Goal: Transaction & Acquisition: Obtain resource

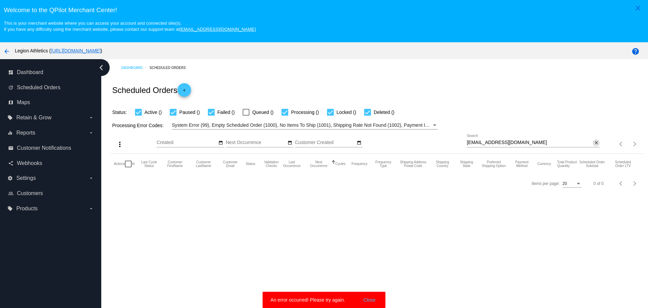
click at [594, 143] on mat-icon "close" at bounding box center [596, 142] width 5 height 5
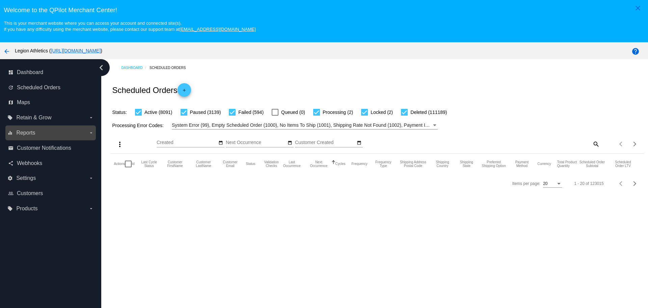
click at [86, 131] on label "equalizer Reports arrow_drop_down" at bounding box center [50, 132] width 86 height 11
click at [0, 0] on input "equalizer Reports arrow_drop_down" at bounding box center [0, 0] width 0 height 0
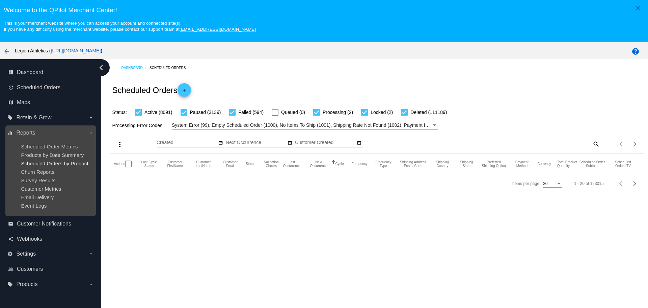
click at [56, 164] on span "Scheduled Orders by Product" at bounding box center [54, 163] width 67 height 6
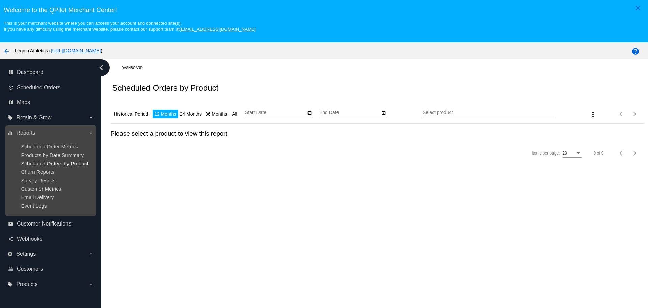
type input "10/10/2024"
type input "10/10/2025"
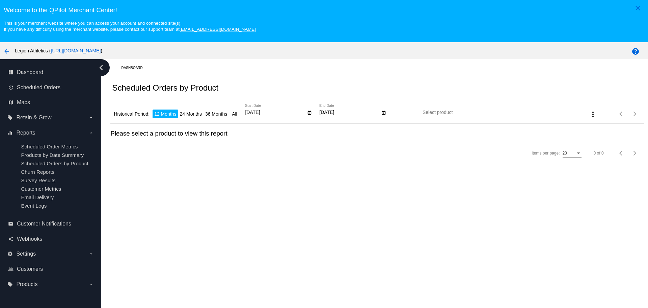
click at [199, 111] on li "24 Months" at bounding box center [190, 113] width 25 height 9
type input "10/10/2023"
click at [382, 111] on icon "Open calendar" at bounding box center [384, 113] width 5 height 8
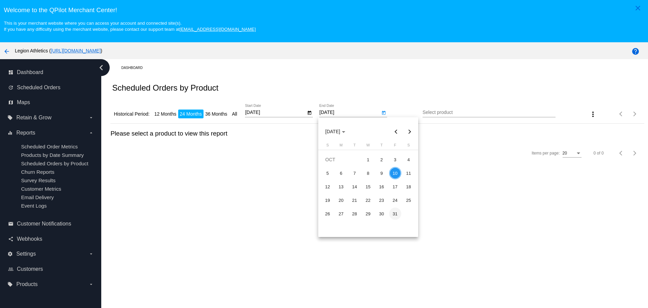
click at [393, 213] on div "31" at bounding box center [395, 213] width 12 height 12
type input "10/31/2025"
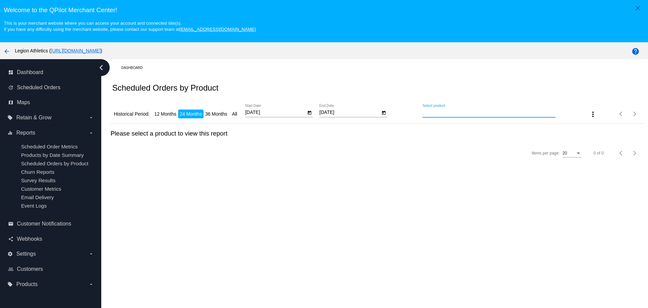
click at [482, 113] on input "Select product" at bounding box center [489, 112] width 133 height 5
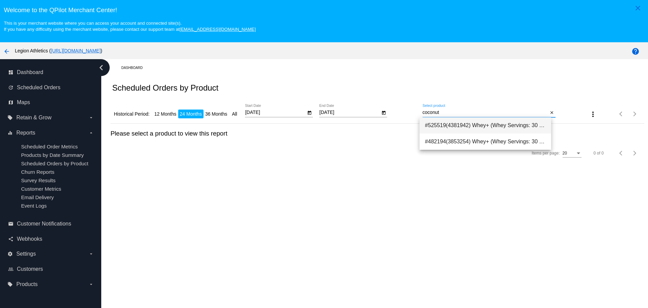
click at [483, 124] on span "#525519(4381942) Whey+ (Whey Servings: 30 Servings, Flavor: Caramel Coconut Fud…" at bounding box center [485, 125] width 121 height 16
type input "Whey+ (Whey Servings: 30 Servings, Flavor: Caramel Coconut Fudge Cookie)"
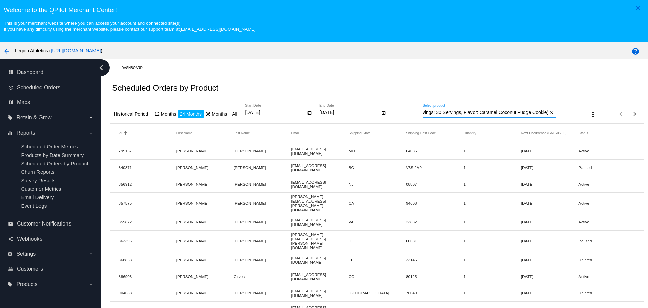
click at [512, 114] on input "Whey+ (Whey Servings: 30 Servings, Flavor: Caramel Coconut Fudge Cookie)" at bounding box center [486, 112] width 126 height 5
click at [550, 114] on mat-icon "close" at bounding box center [552, 112] width 5 height 5
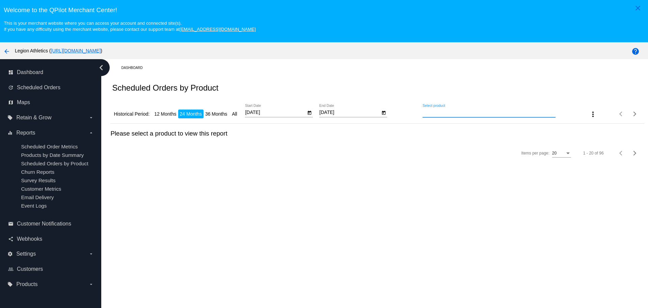
click at [491, 113] on input "Select product" at bounding box center [489, 112] width 133 height 5
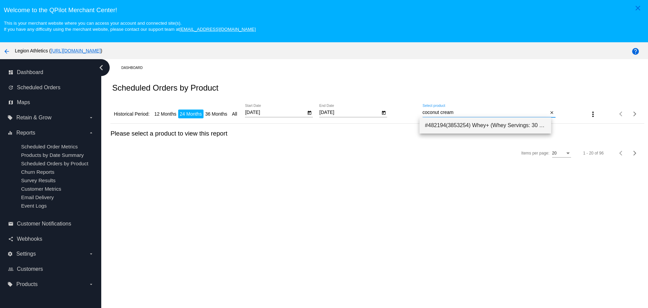
click at [486, 121] on span "#482194(3853254) Whey+ (Whey Servings: 30 Servings, Flavor: Coconut Cream) 58.49" at bounding box center [485, 125] width 121 height 16
type input "Whey+ (Whey Servings: 30 Servings, Flavor: Coconut Cream)"
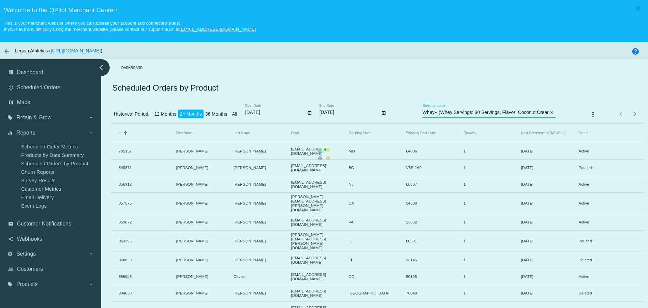
scroll to position [0, 6]
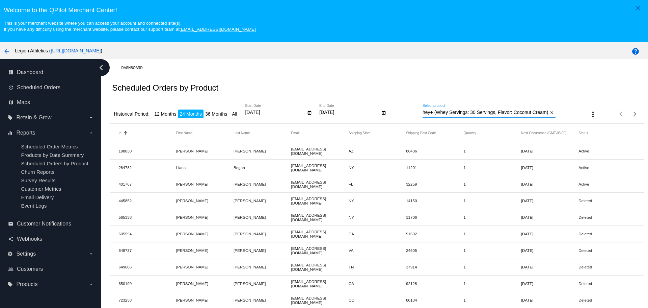
click at [377, 78] on div "Scheduled Orders by Product" at bounding box center [377, 87] width 534 height 23
click at [589, 113] on mat-icon "more_vert" at bounding box center [593, 114] width 8 height 8
click at [588, 132] on mat-icon "file_download" at bounding box center [587, 131] width 8 height 8
click at [550, 112] on mat-icon "close" at bounding box center [552, 112] width 5 height 5
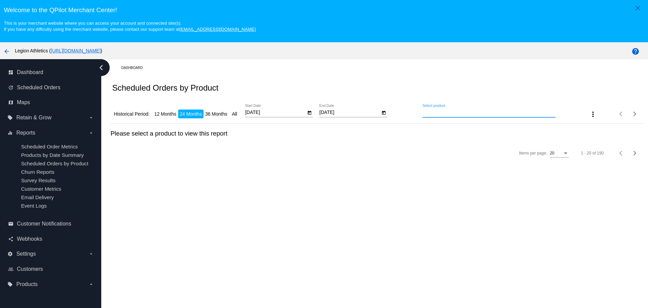
click at [499, 113] on input "Select product" at bounding box center [489, 112] width 133 height 5
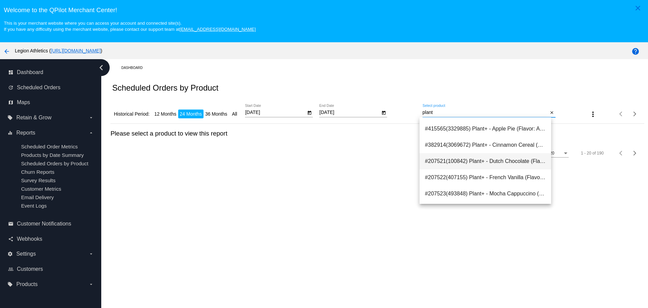
scroll to position [27, 0]
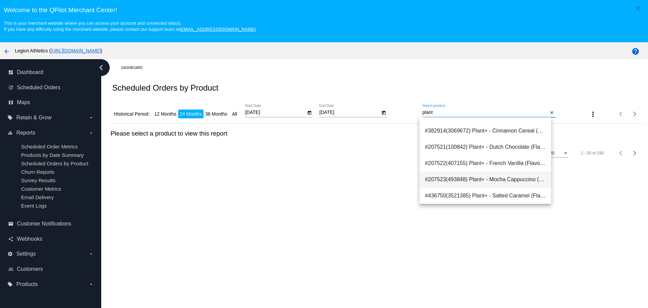
click at [515, 177] on span "#207523(493848) Plant+ - Mocha Cappuccino (Flavor: Mocha Cappuccino) 44.99" at bounding box center [485, 179] width 121 height 16
type input "Plant+ - Mocha Cappuccino (Flavor: Mocha Cappuccino)"
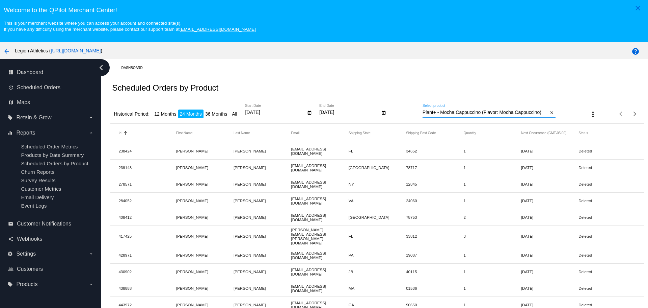
click at [395, 88] on div "Scheduled Orders by Product" at bounding box center [377, 87] width 534 height 23
click at [589, 114] on mat-icon "more_vert" at bounding box center [593, 114] width 8 height 8
click at [585, 129] on mat-icon "file_download" at bounding box center [587, 131] width 8 height 8
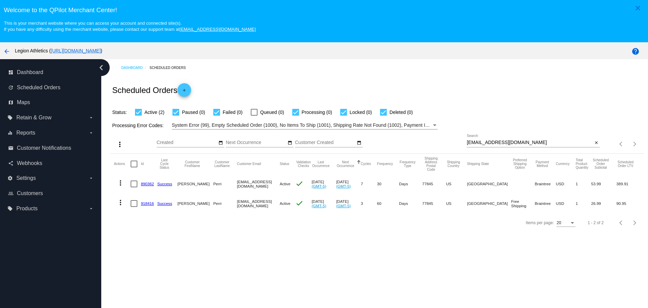
scroll to position [42, 0]
